Goal: Task Accomplishment & Management: Complete application form

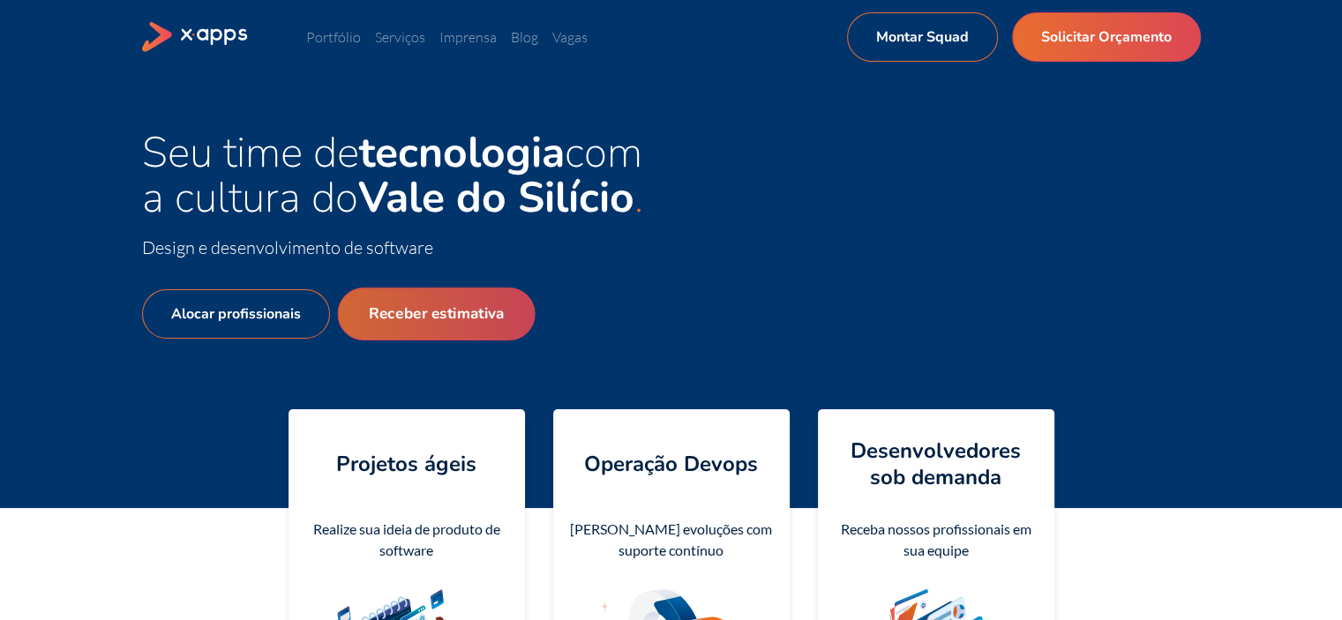
click at [463, 327] on link "Receber estimativa" at bounding box center [436, 314] width 198 height 53
select select "BR"
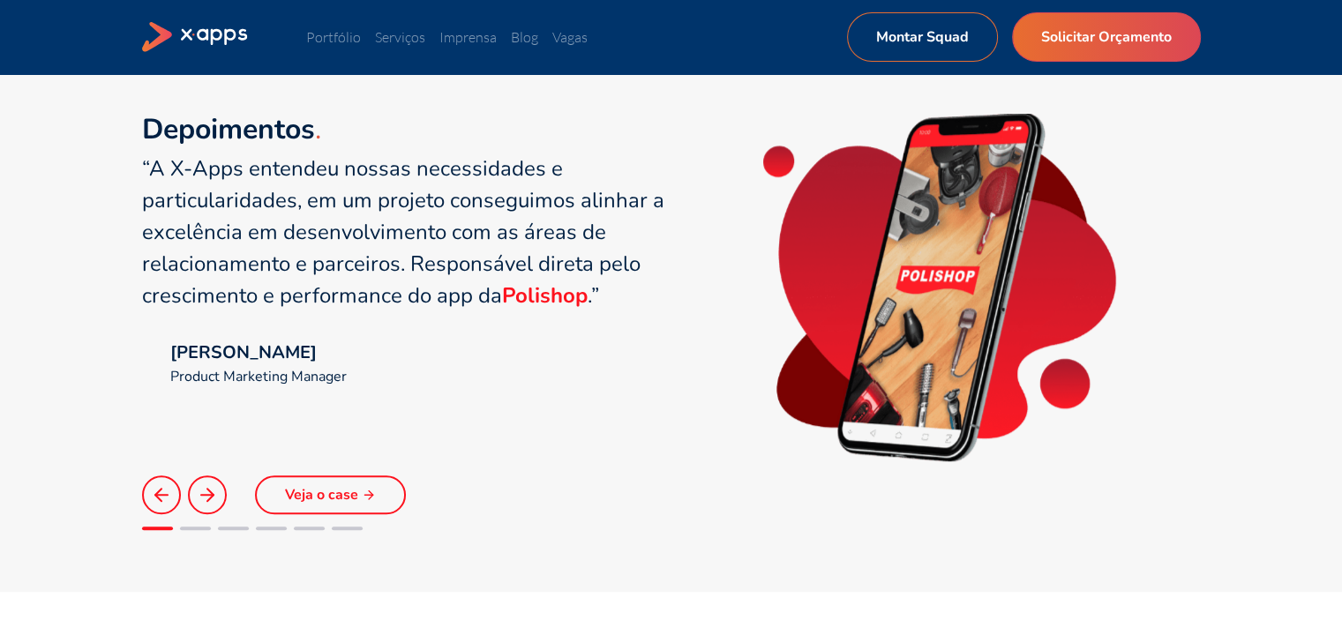
scroll to position [1235, 0]
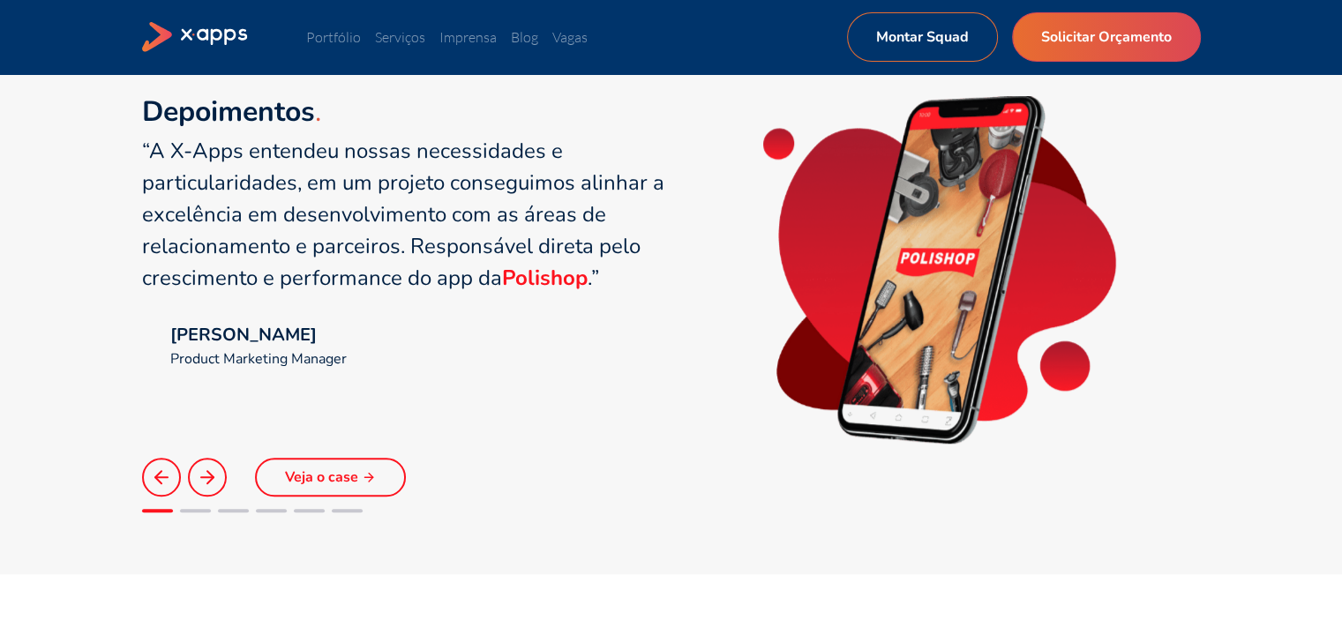
click at [207, 482] on polyline at bounding box center [210, 477] width 6 height 12
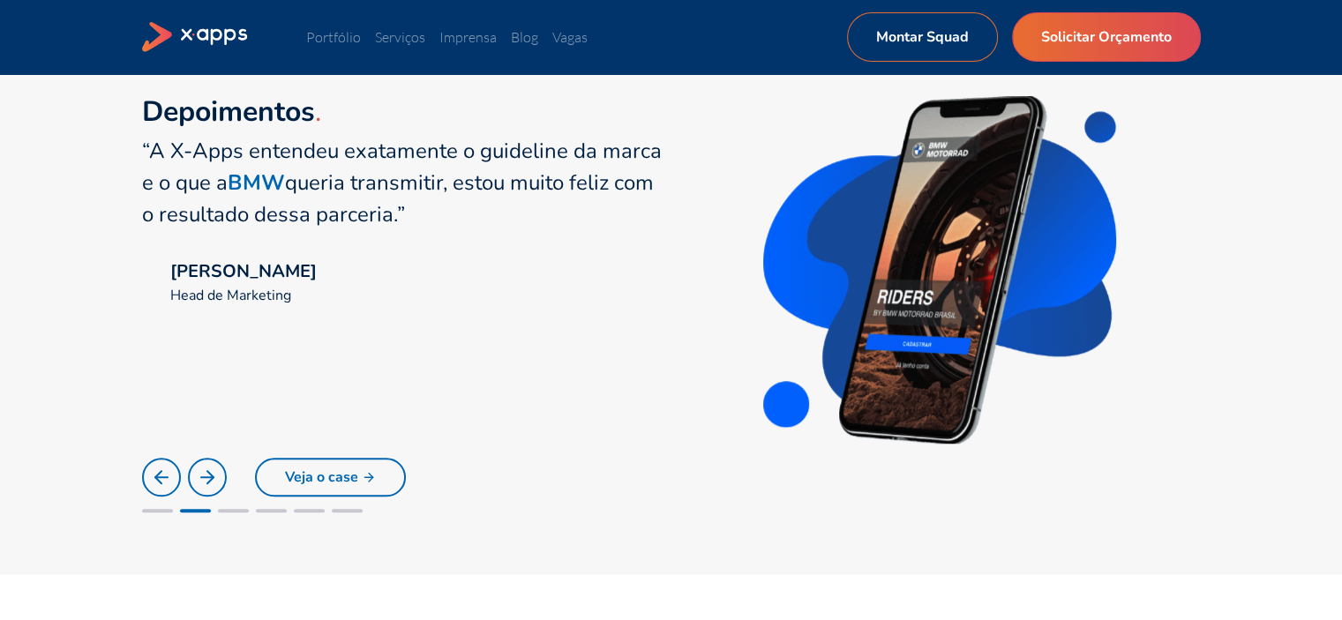
click at [207, 482] on polyline at bounding box center [210, 477] width 6 height 12
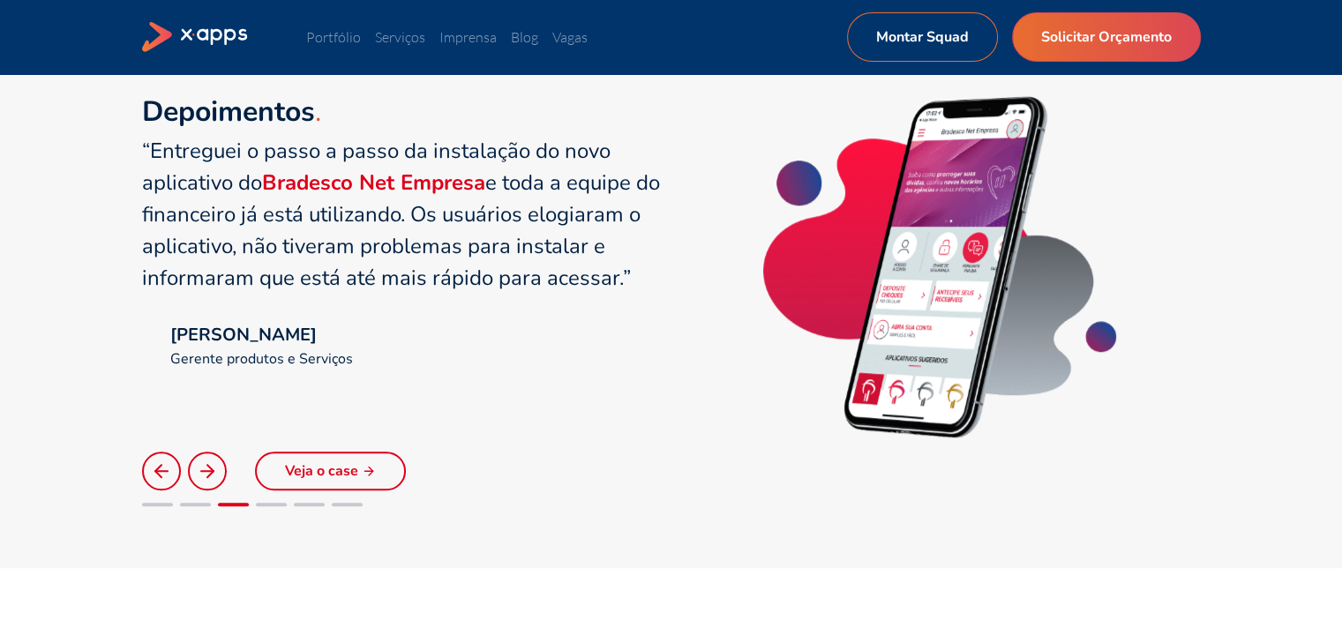
click at [206, 482] on button at bounding box center [207, 471] width 39 height 39
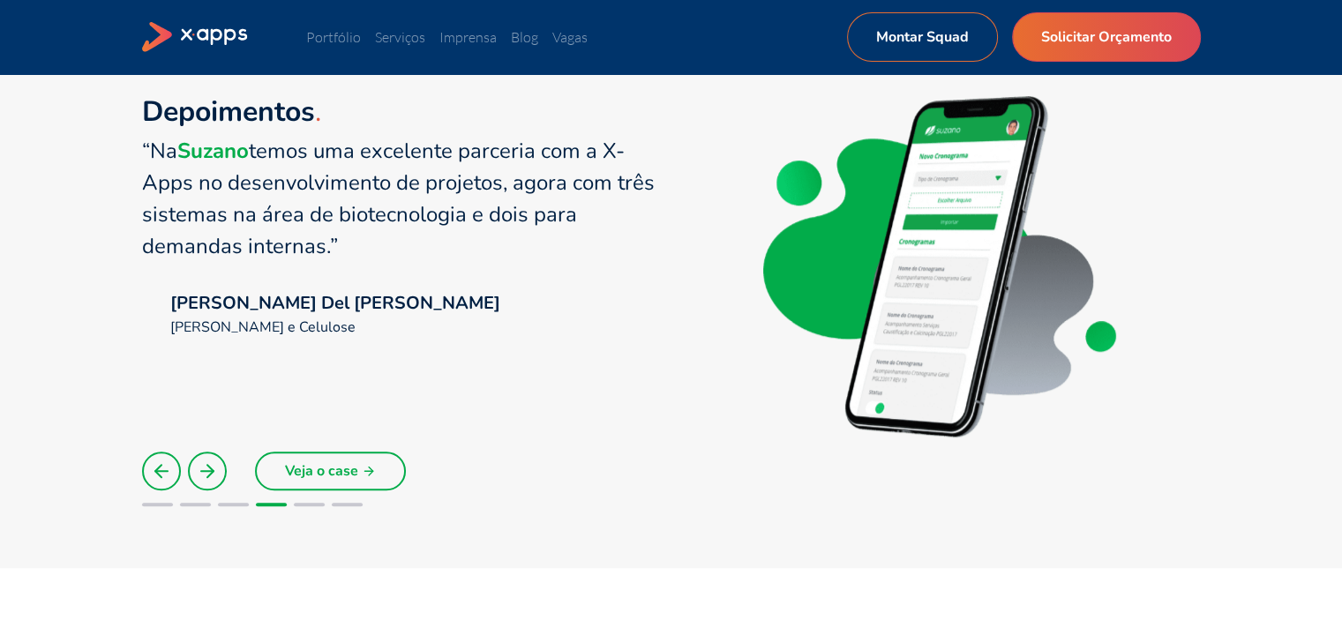
click at [206, 482] on button at bounding box center [207, 471] width 39 height 39
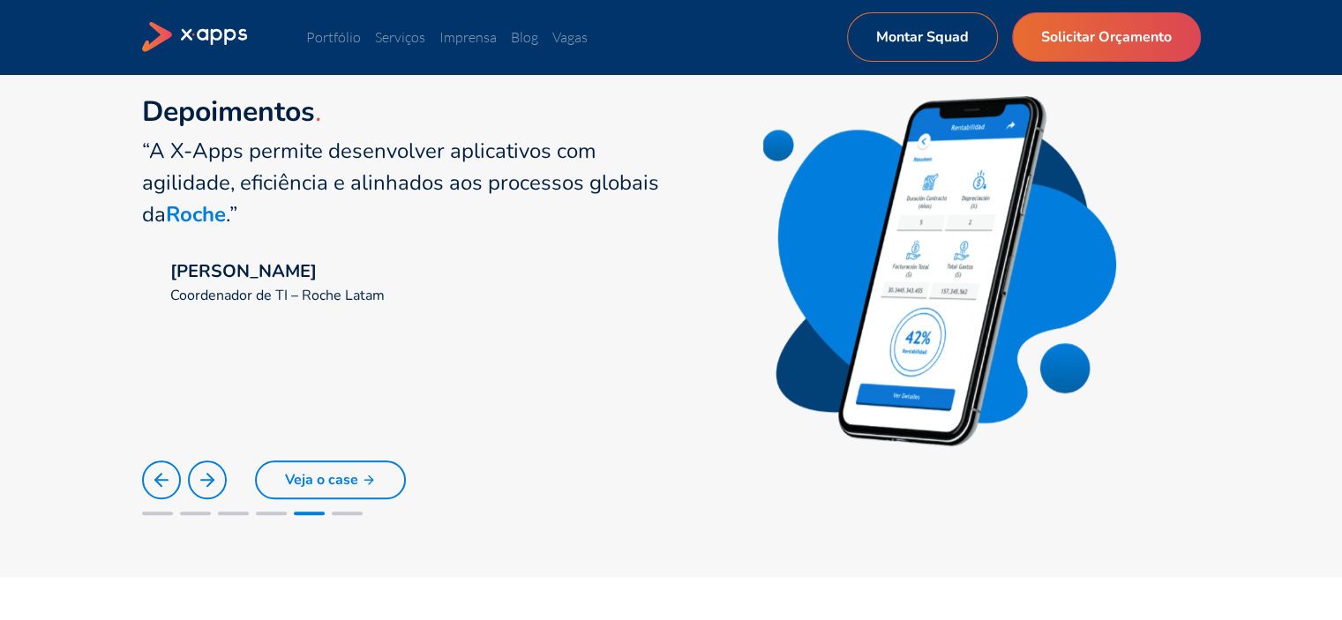
click at [206, 482] on icon at bounding box center [207, 479] width 21 height 21
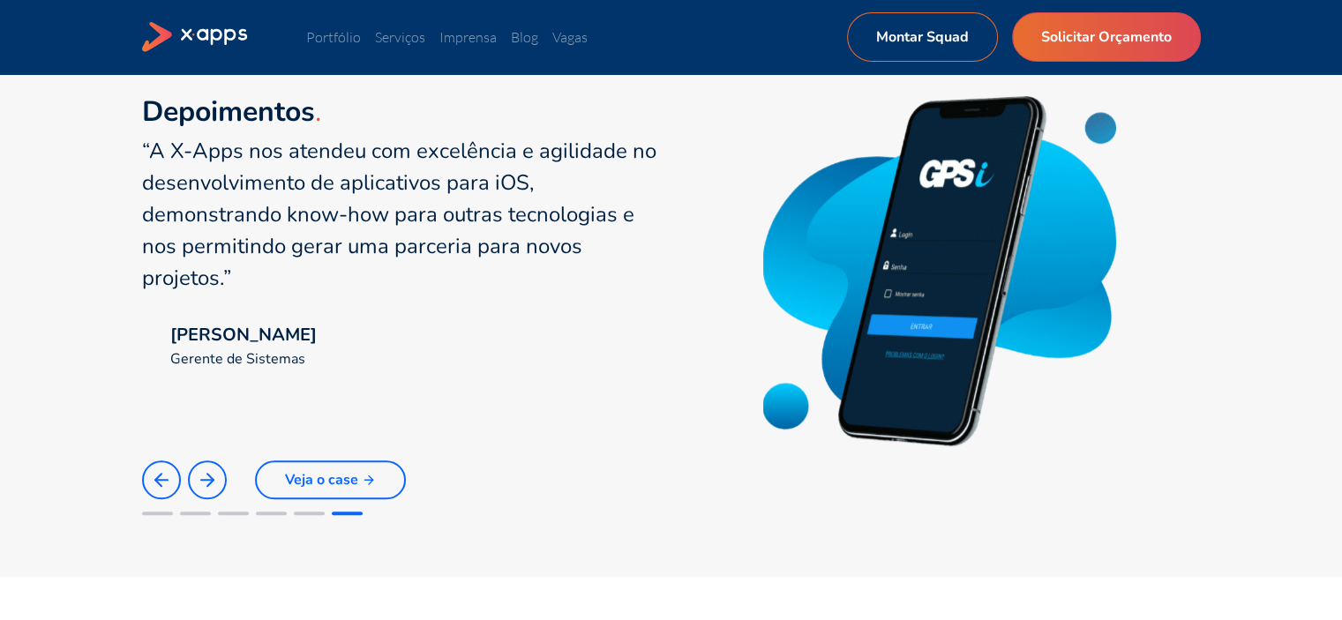
click at [206, 482] on icon at bounding box center [207, 479] width 21 height 21
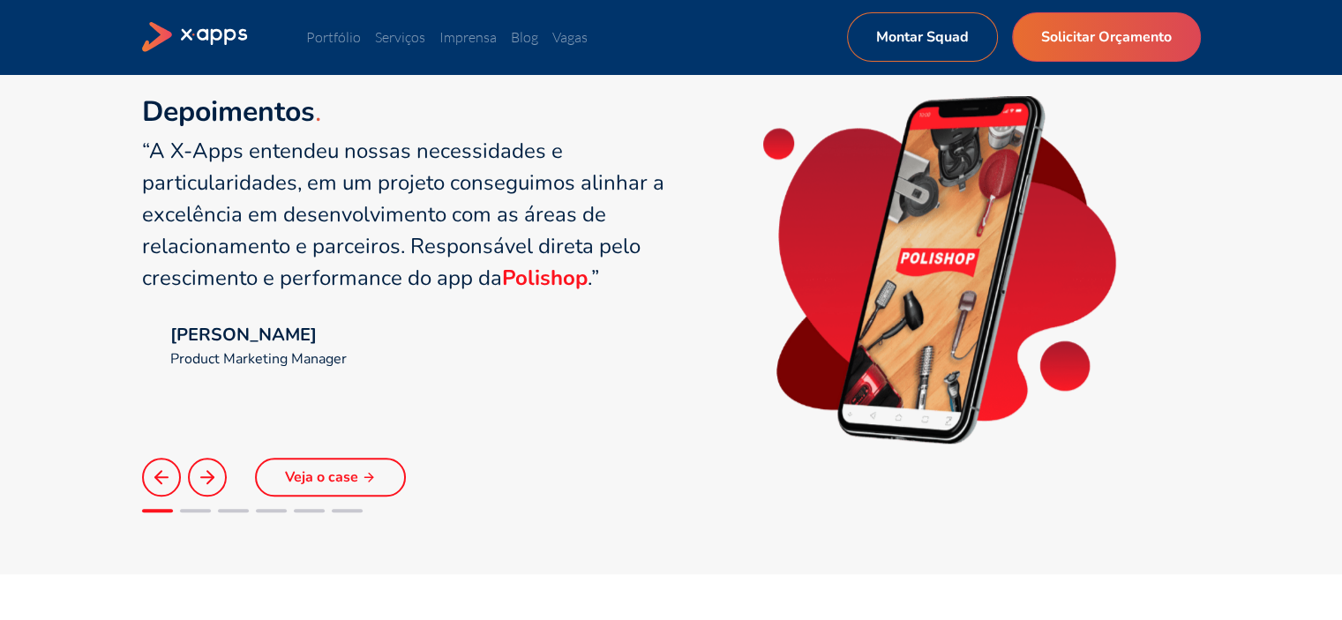
click at [207, 482] on polyline at bounding box center [210, 477] width 6 height 12
